Goal: Find specific page/section: Find specific page/section

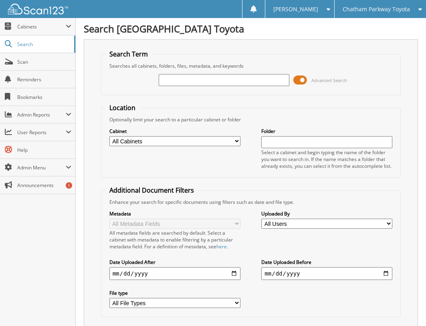
type input "U"
type input "U251086"
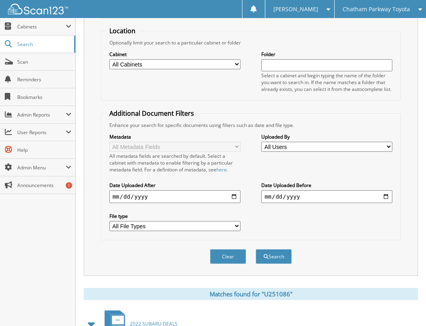
scroll to position [238, 0]
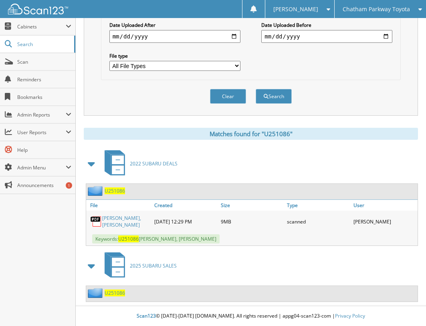
click at [119, 189] on span "U251086" at bounding box center [115, 190] width 20 height 7
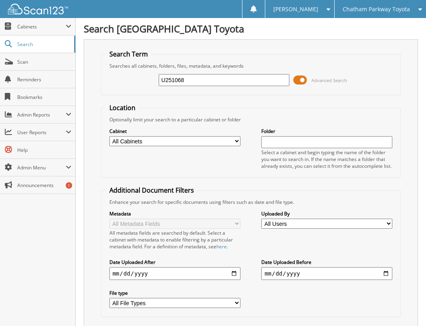
type input "U251068"
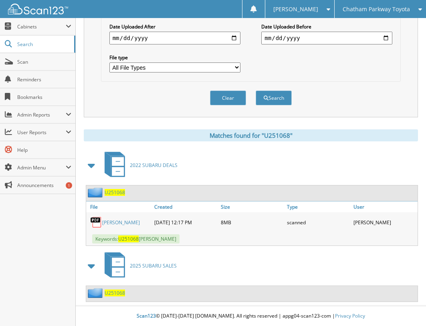
click at [115, 192] on span "U251068" at bounding box center [115, 192] width 20 height 7
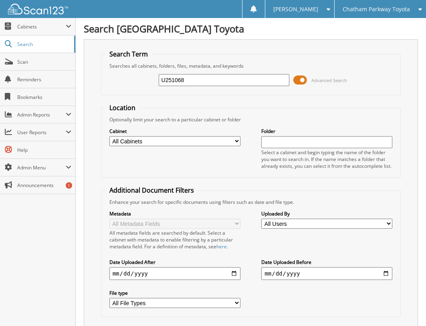
type input "U251068"
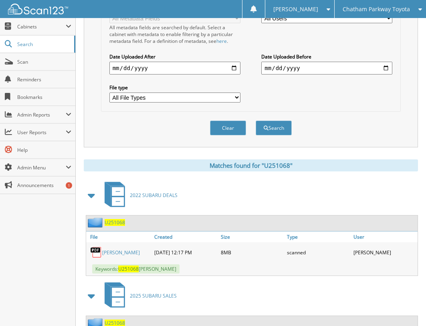
scroll to position [236, 0]
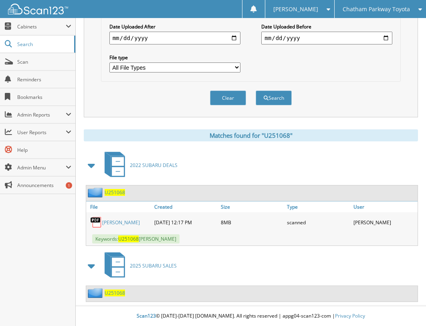
click at [113, 193] on span "U251068" at bounding box center [115, 192] width 20 height 7
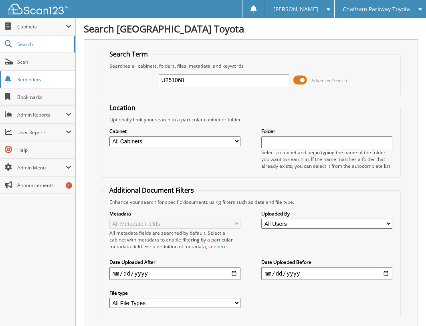
drag, startPoint x: 208, startPoint y: 78, endPoint x: 40, endPoint y: 72, distance: 167.6
click at [40, 72] on body "[PERSON_NAME] Settings Logout [GEOGRAPHIC_DATA] Toyota [PERSON_NAME] Chevrolet …" at bounding box center [213, 281] width 426 height 562
type input "[PERSON_NAME]"
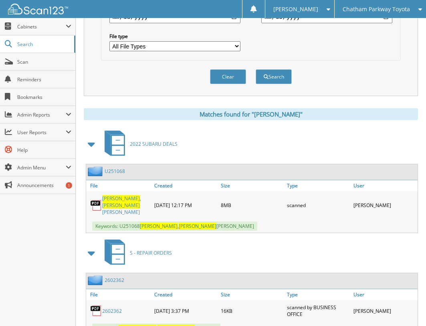
scroll to position [304, 0]
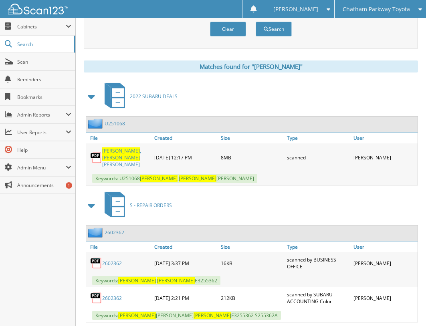
click at [142, 155] on link "[PERSON_NAME]" at bounding box center [126, 157] width 48 height 20
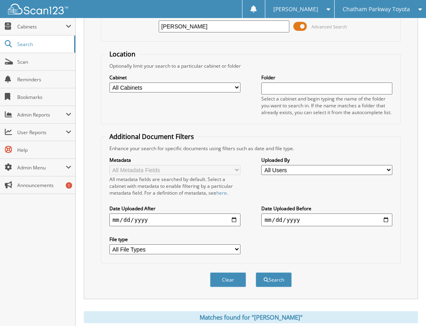
scroll to position [24, 0]
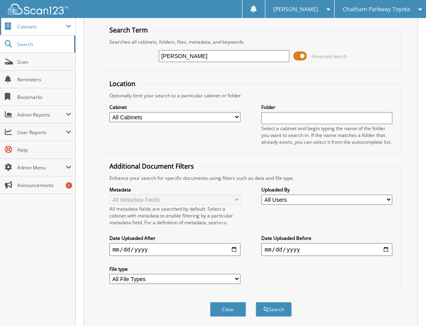
click at [33, 30] on span "Cabinets" at bounding box center [37, 26] width 75 height 17
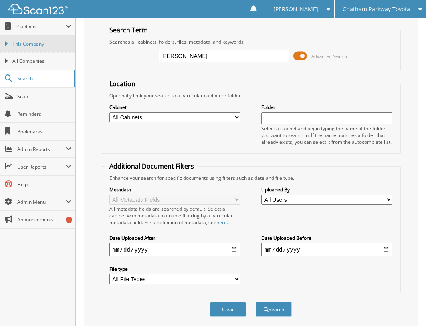
click at [33, 48] on link "This Company" at bounding box center [37, 43] width 75 height 17
